Goal: Information Seeking & Learning: Understand process/instructions

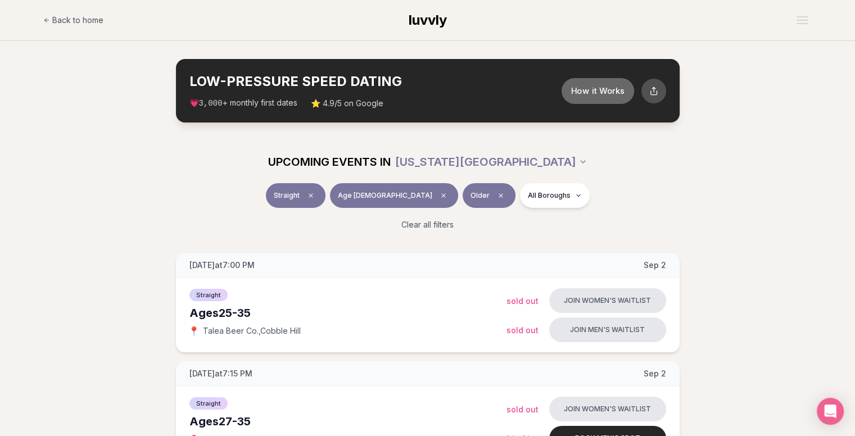
click at [583, 87] on button "How it Works" at bounding box center [597, 91] width 72 height 26
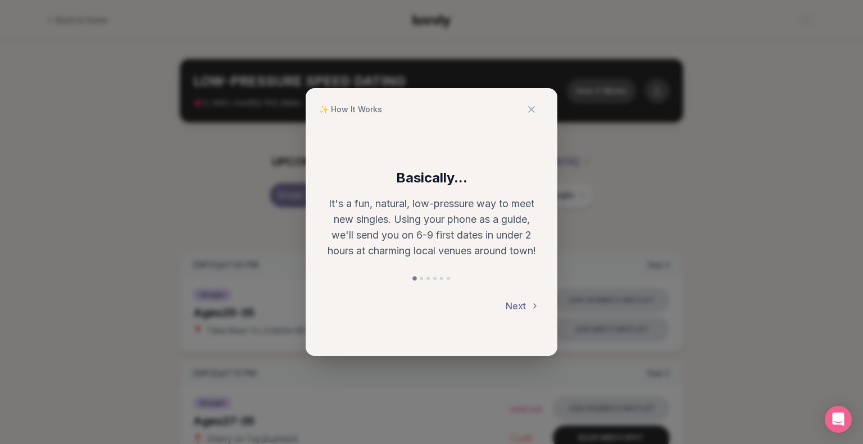
click at [521, 305] on button "Next" at bounding box center [523, 306] width 34 height 25
click at [519, 307] on button "Next" at bounding box center [523, 306] width 34 height 25
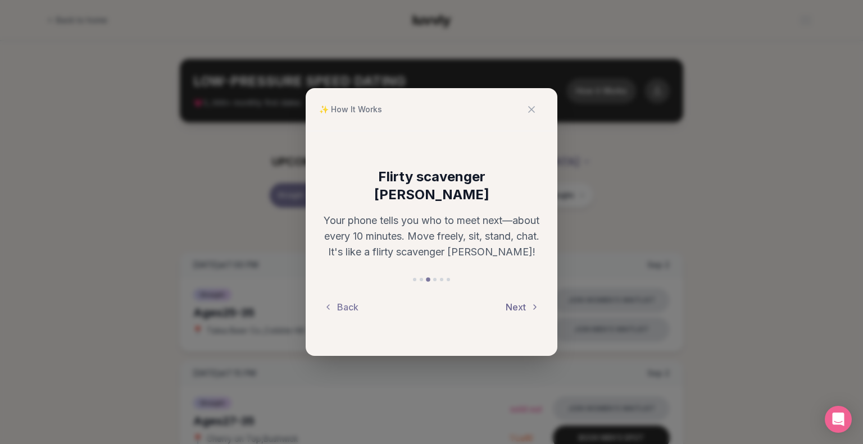
click at [514, 296] on button "Next" at bounding box center [523, 307] width 34 height 25
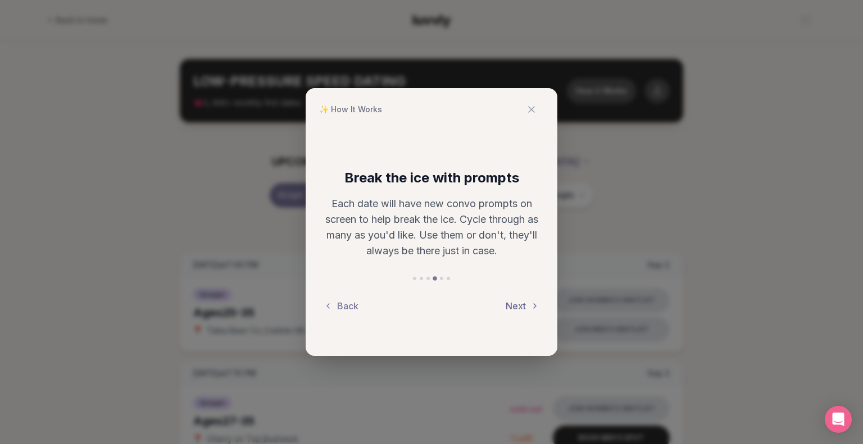
click at [519, 307] on button "Next" at bounding box center [523, 306] width 34 height 25
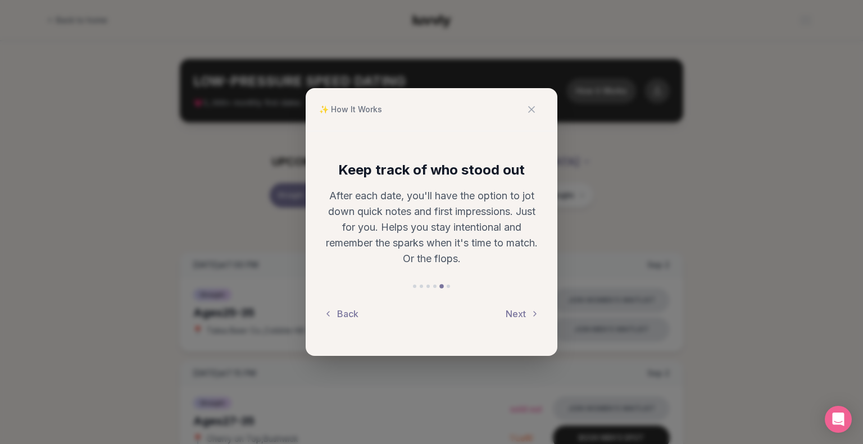
click at [519, 311] on button "Next" at bounding box center [523, 314] width 34 height 25
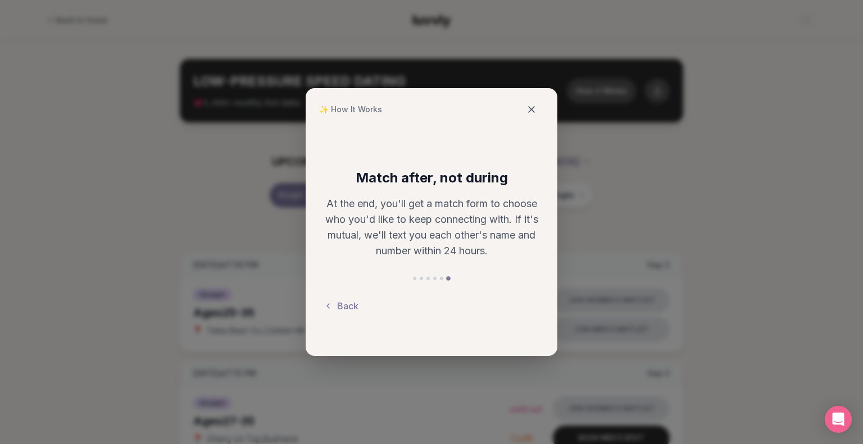
click at [530, 111] on icon at bounding box center [531, 109] width 11 height 11
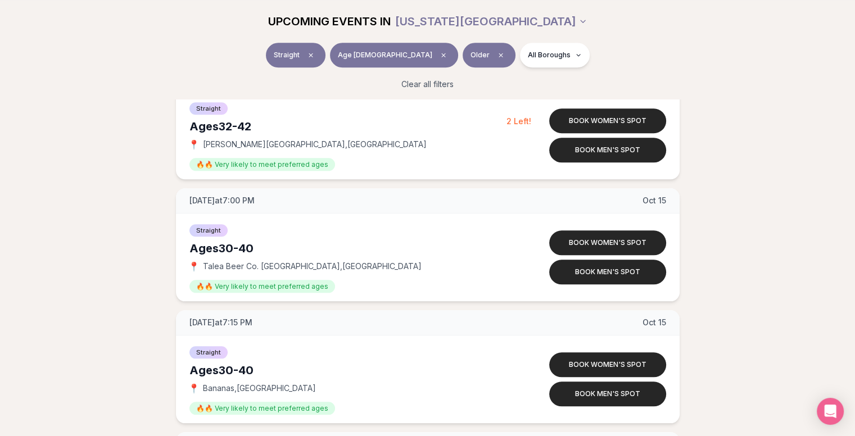
scroll to position [5394, 0]
